Goal: Information Seeking & Learning: Learn about a topic

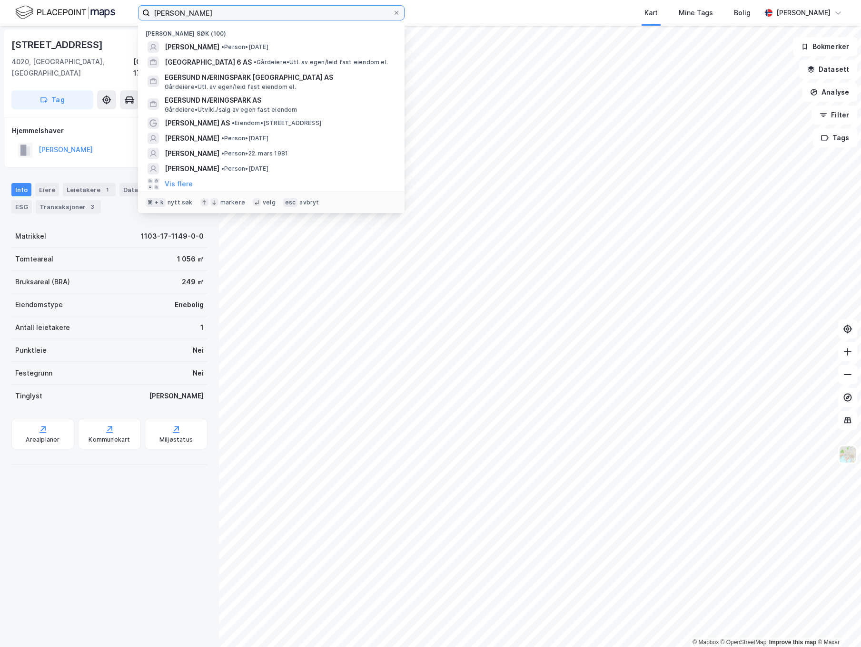
scroll to position [0, 0]
drag, startPoint x: 0, startPoint y: 0, endPoint x: 110, endPoint y: 3, distance: 110.4
click at [110, 3] on div "[PERSON_NAME] søk (100) [PERSON_NAME] • Person • [DATE] [GEOGRAPHIC_DATA] 6 AS …" at bounding box center [430, 13] width 861 height 26
type input "[GEOGRAPHIC_DATA] 10 As"
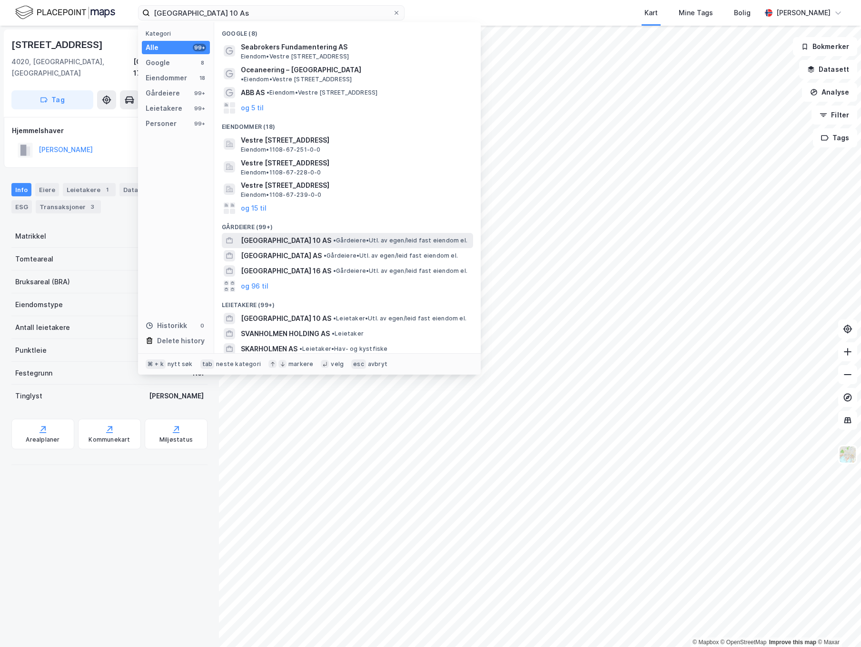
click at [326, 235] on span "[GEOGRAPHIC_DATA] 10 AS" at bounding box center [286, 240] width 90 height 11
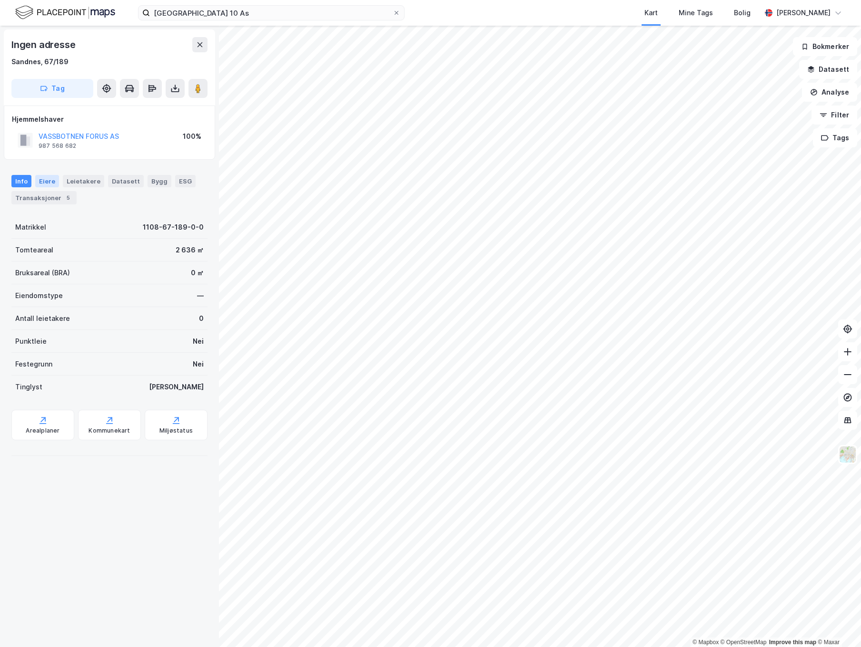
click at [49, 182] on div "Eiere" at bounding box center [47, 181] width 24 height 12
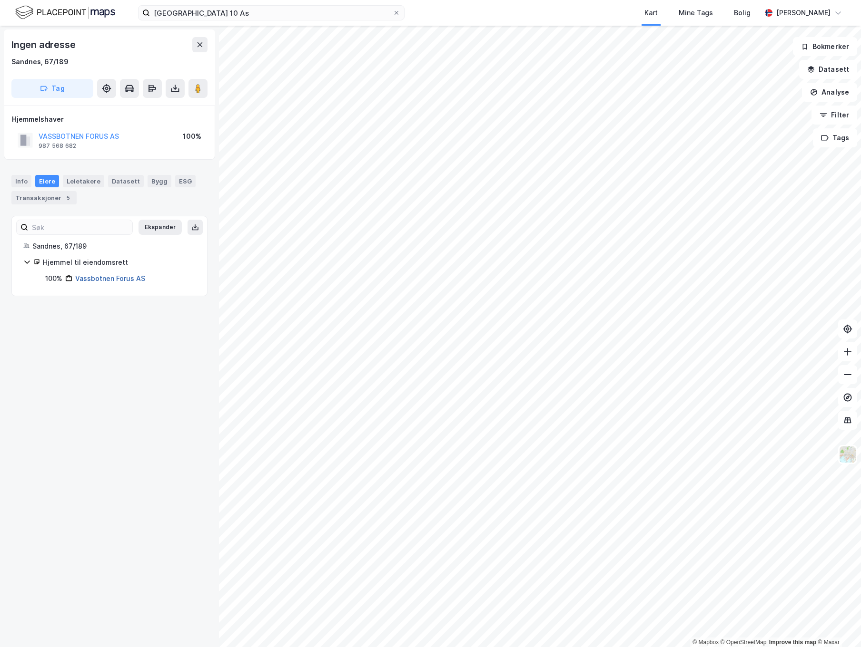
click at [123, 278] on link "Vassbotnen Forus AS" at bounding box center [110, 278] width 70 height 8
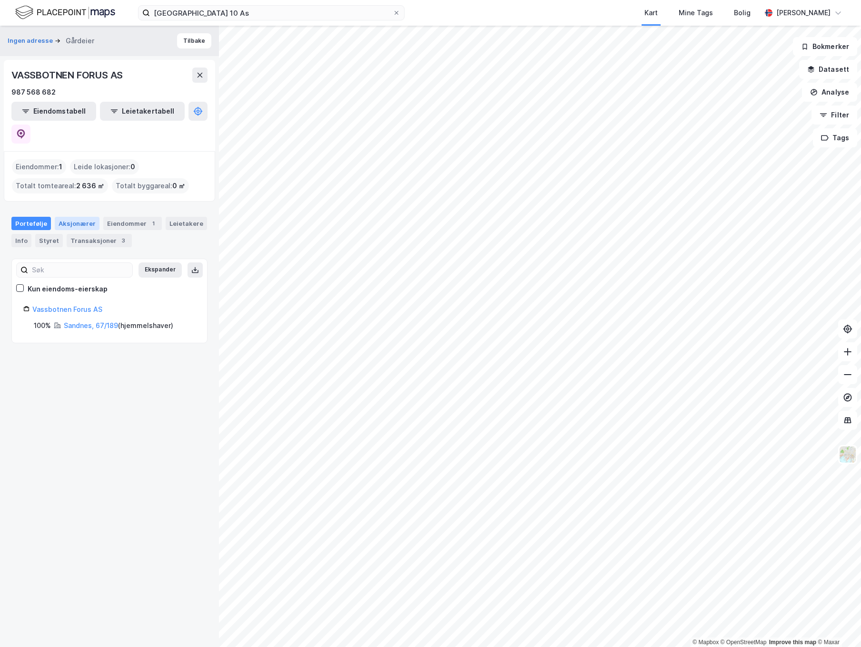
click at [83, 217] on div "Aksjonærer" at bounding box center [77, 223] width 45 height 13
type input "Siste"
click at [127, 217] on div "Eiendommer 1" at bounding box center [132, 223] width 59 height 13
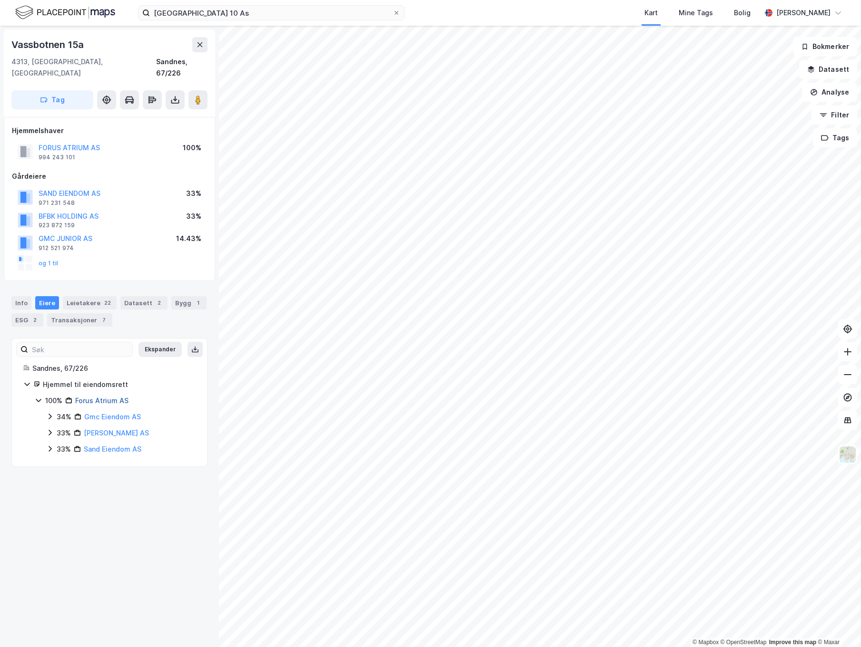
scroll to position [0, 0]
click at [108, 397] on link "Forus Atrium AS" at bounding box center [101, 401] width 53 height 8
click at [0, 0] on button "[PERSON_NAME] AS" at bounding box center [0, 0] width 0 height 0
click at [0, 0] on button "[GEOGRAPHIC_DATA] 24 AS" at bounding box center [0, 0] width 0 height 0
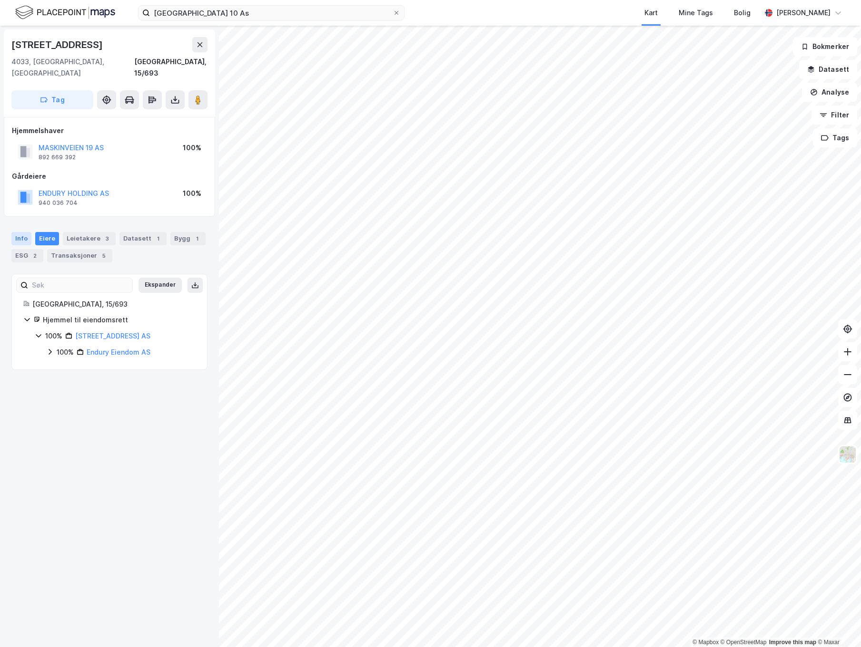
click at [22, 232] on div "Info" at bounding box center [21, 238] width 20 height 13
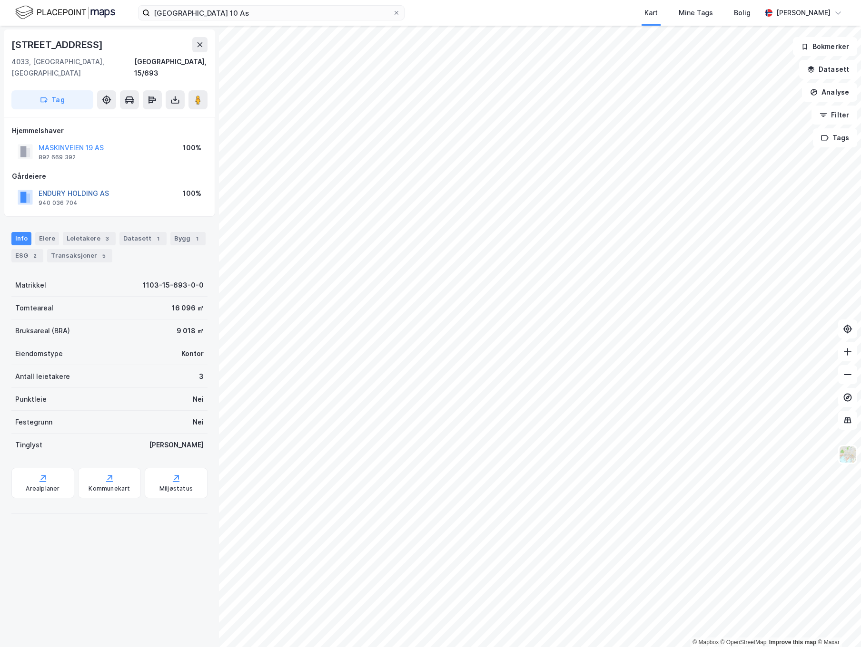
click at [0, 0] on button "ENDURY HOLDING AS" at bounding box center [0, 0] width 0 height 0
